Goal: Find specific page/section: Find specific page/section

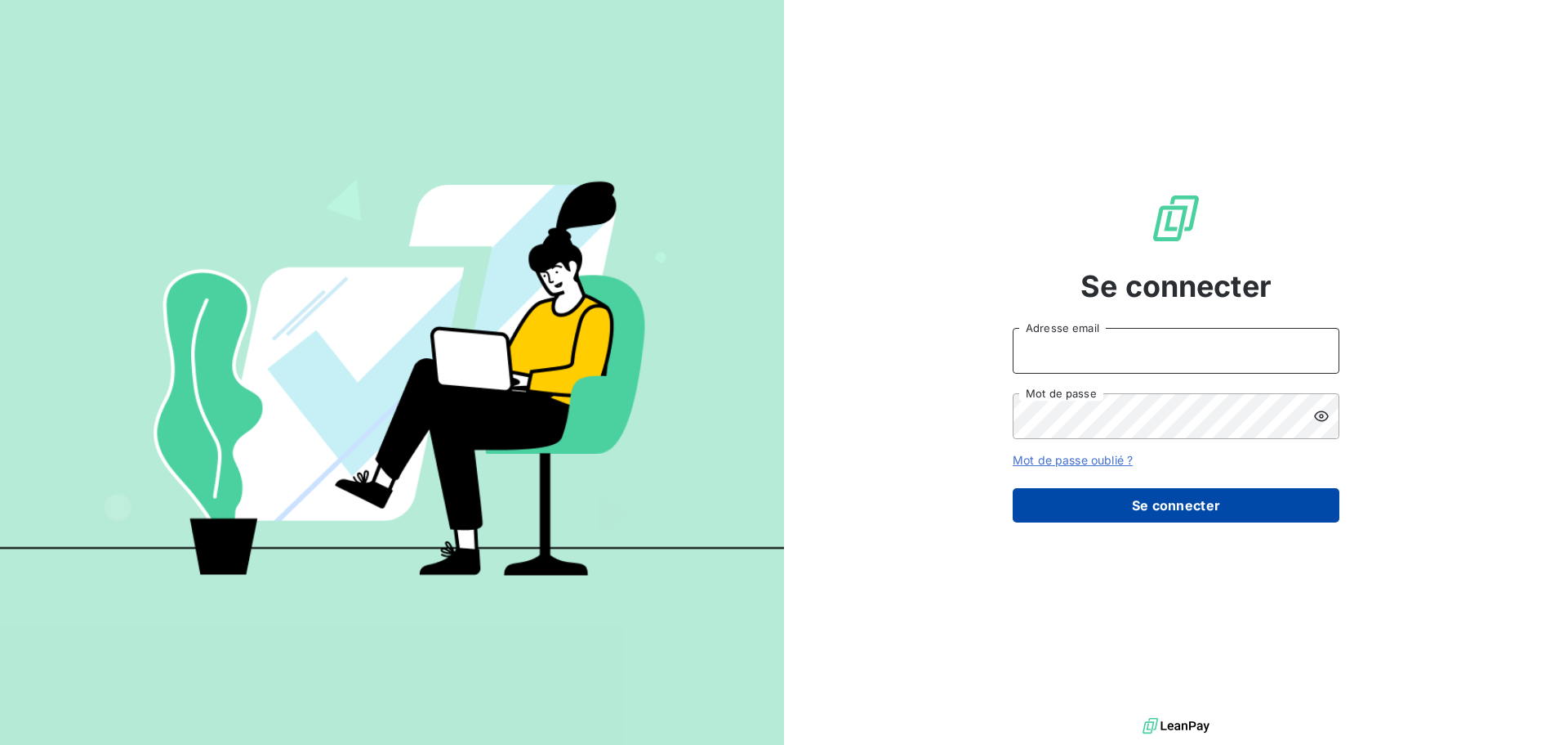
type input "[EMAIL_ADDRESS][DOMAIN_NAME]"
click at [1204, 504] on button "Se connecter" at bounding box center [1176, 505] width 327 height 34
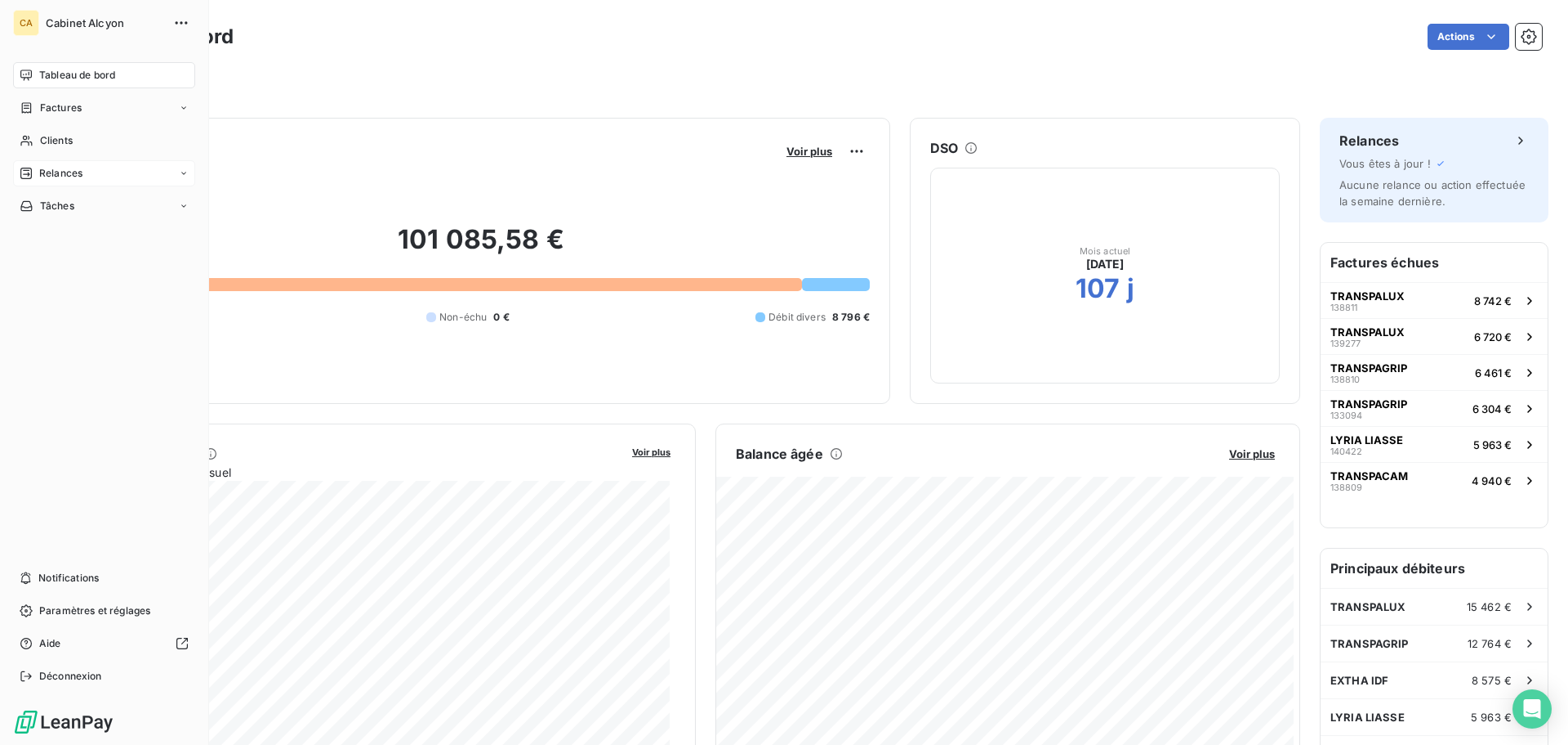
click at [71, 165] on div "Relances" at bounding box center [104, 174] width 182 height 26
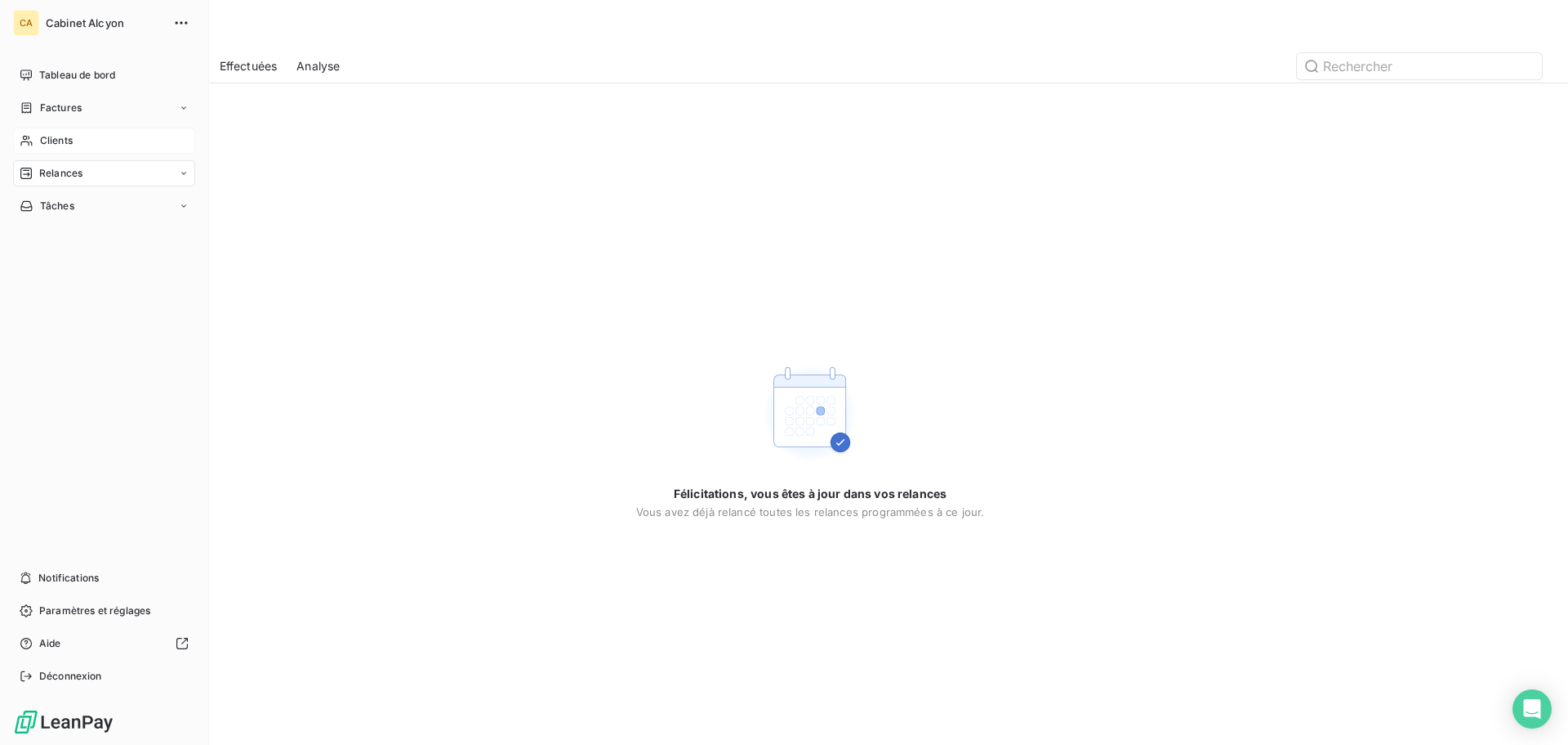
click at [60, 142] on span "Clients" at bounding box center [56, 141] width 33 height 15
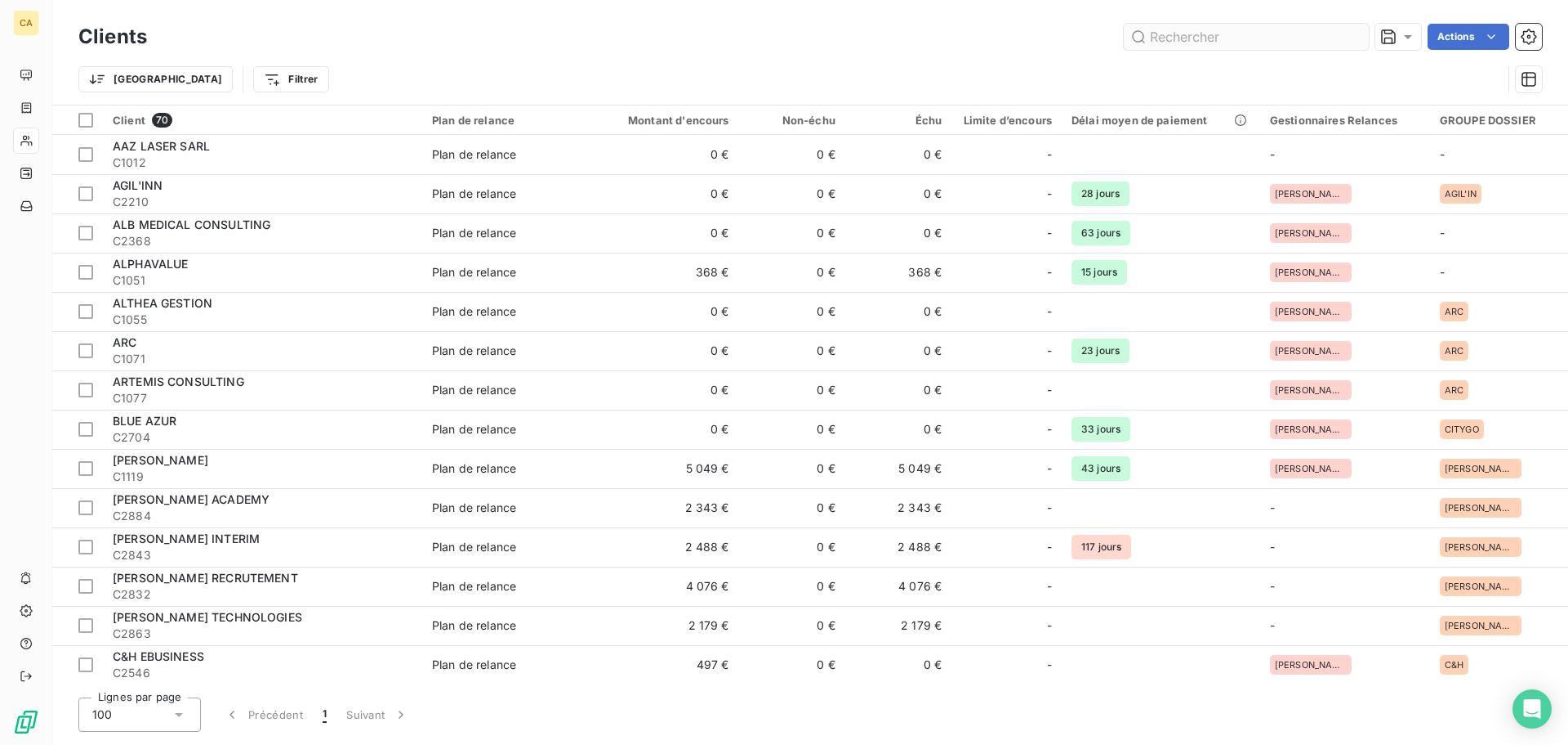
click at [1265, 43] on input "text" at bounding box center [1247, 37] width 245 height 26
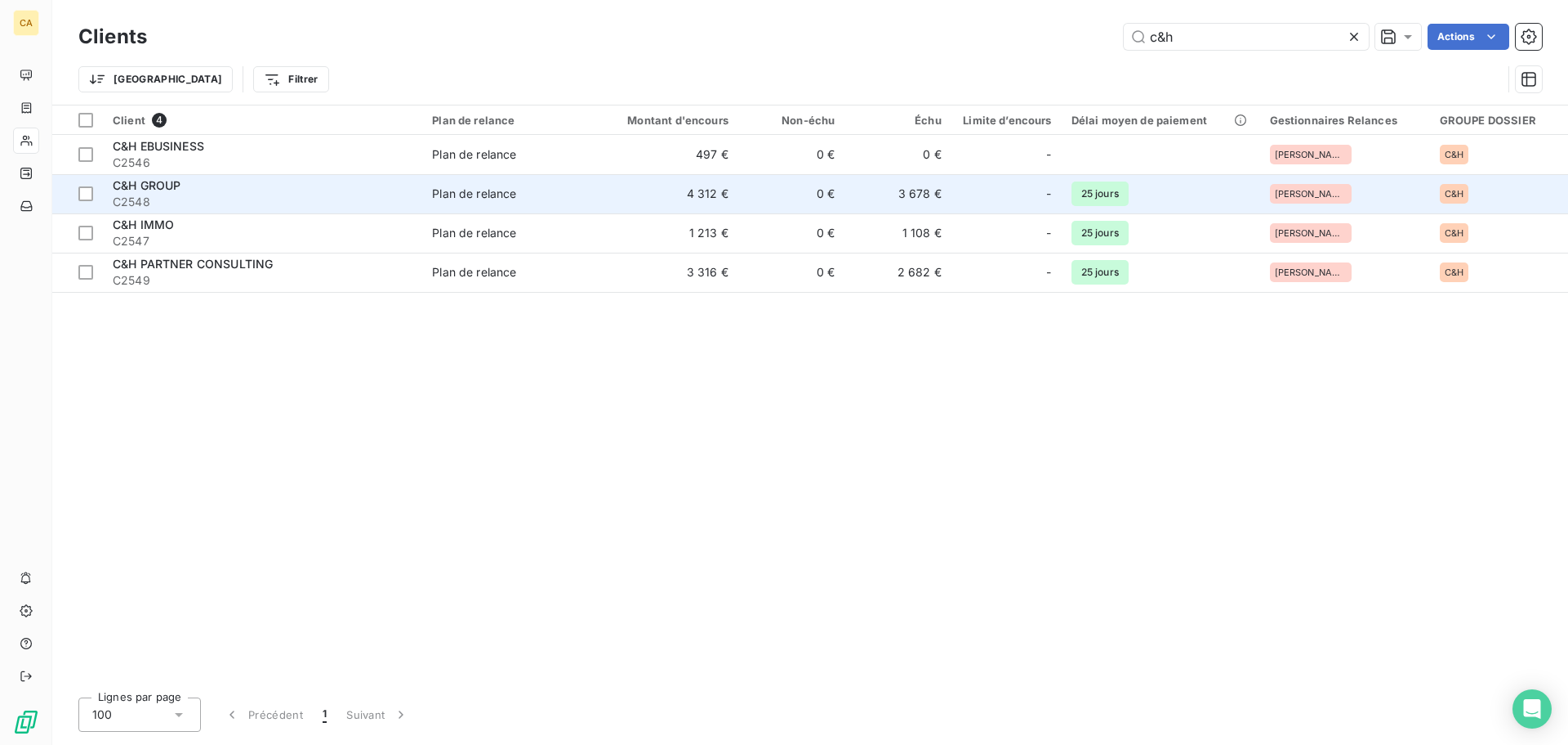
type input "c&h"
click at [599, 197] on td "4 312 €" at bounding box center [666, 193] width 143 height 39
